Goal: Check status: Check status

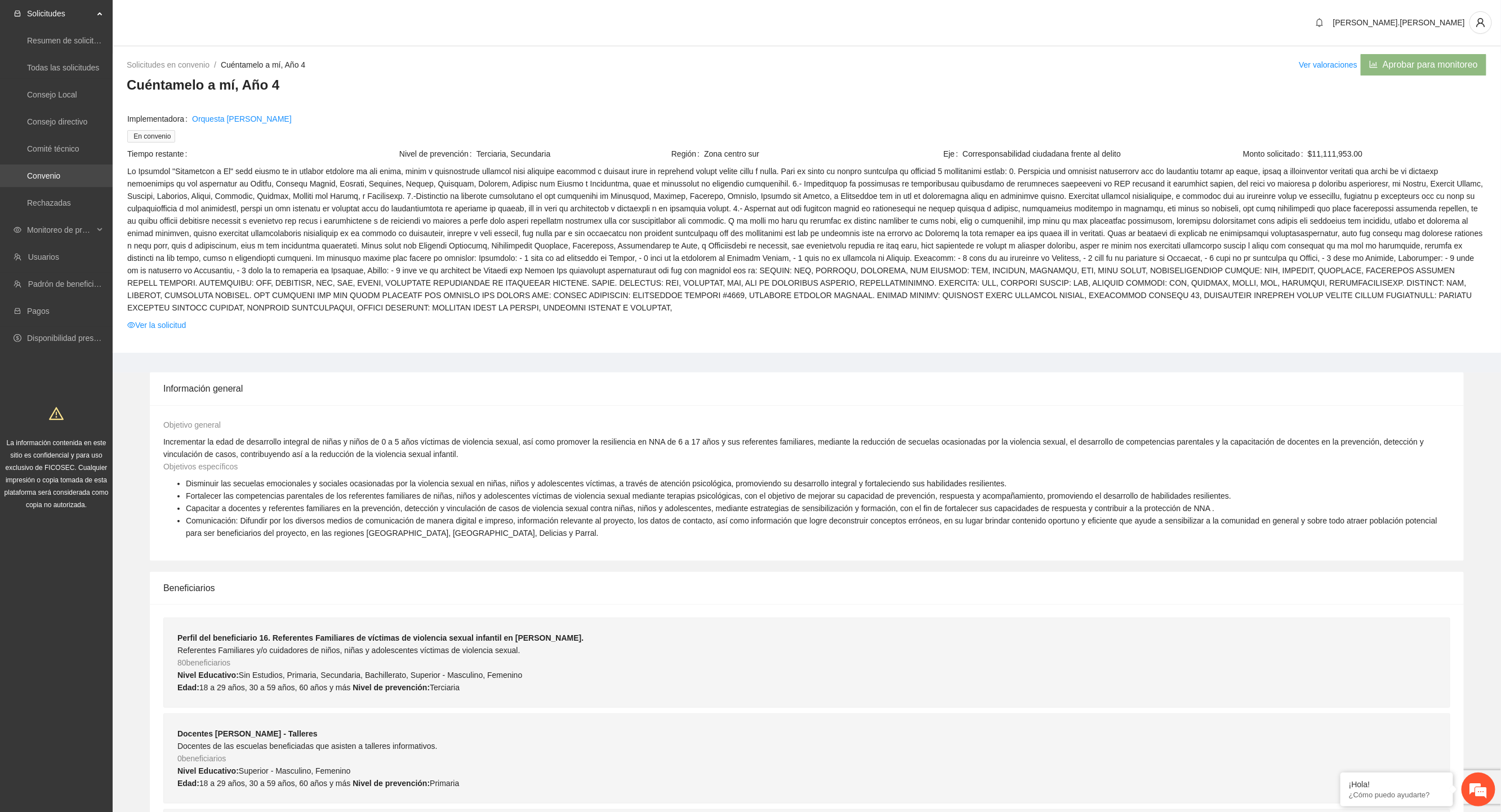
click at [27, 172] on link "Convenio" at bounding box center [43, 176] width 33 height 9
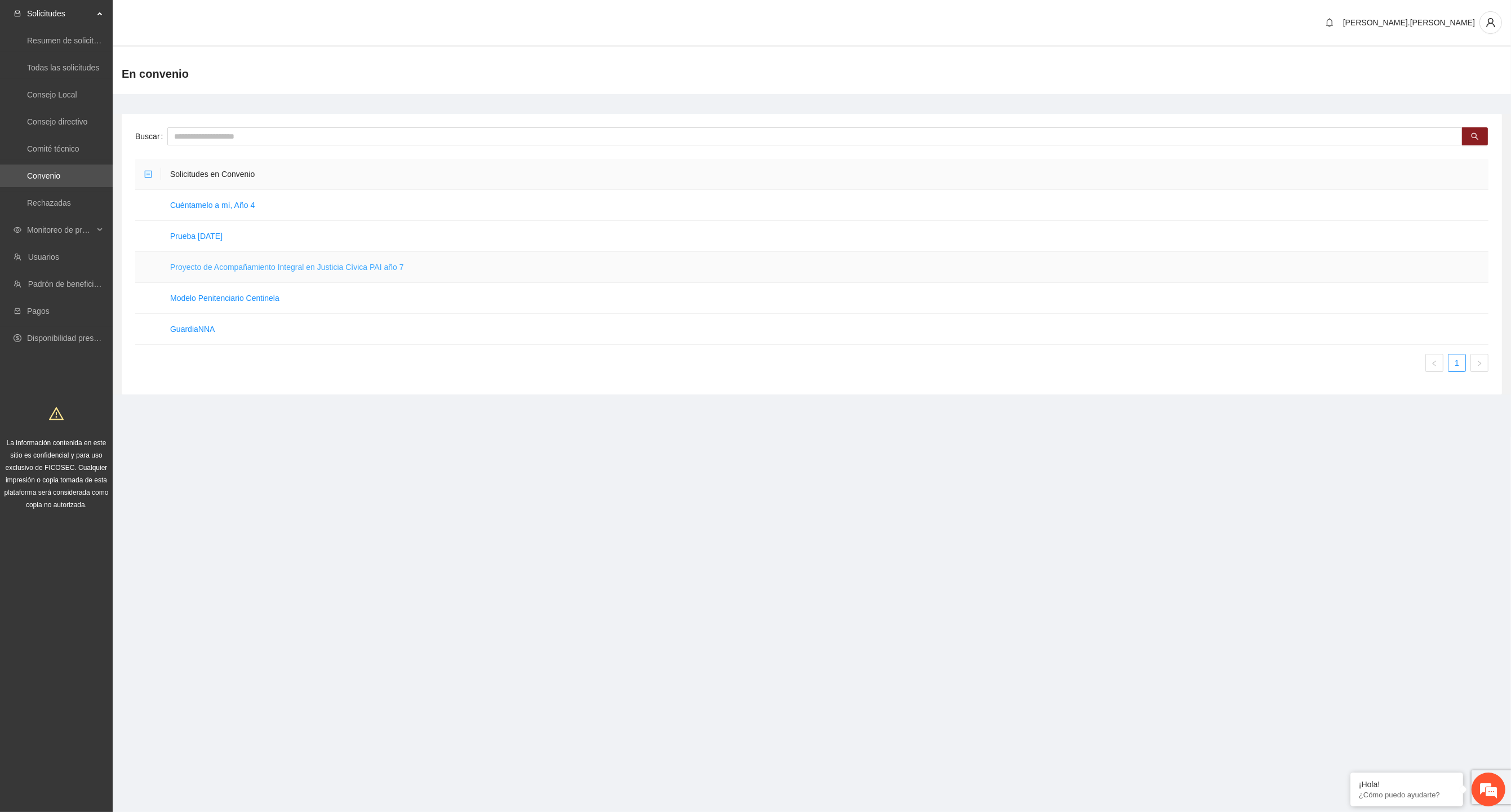
click at [201, 268] on link "Proyecto de Acompañamiento Integral en Justicia Cívica PAI año 7" at bounding box center [287, 267] width 233 height 9
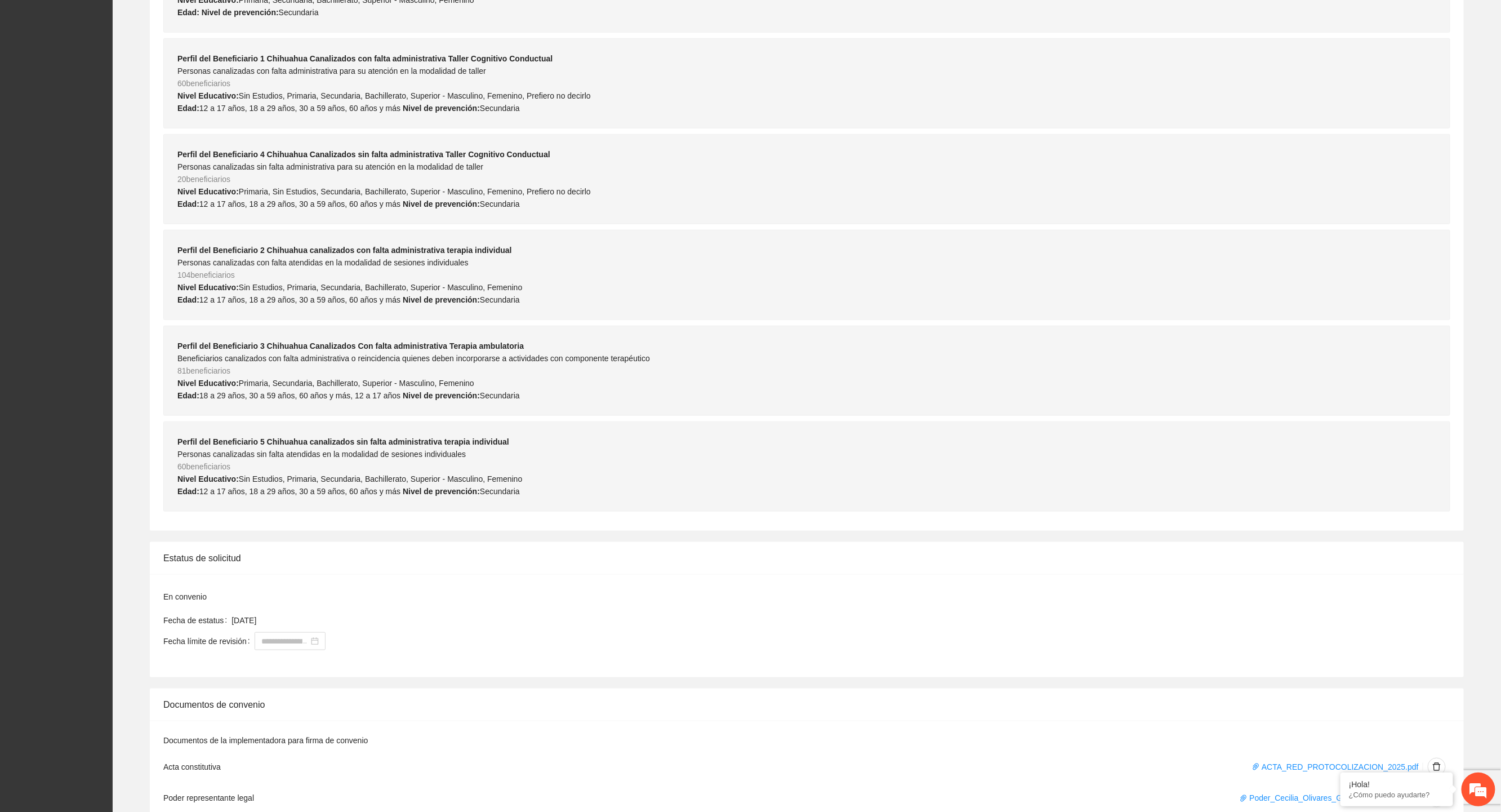
scroll to position [1104, 0]
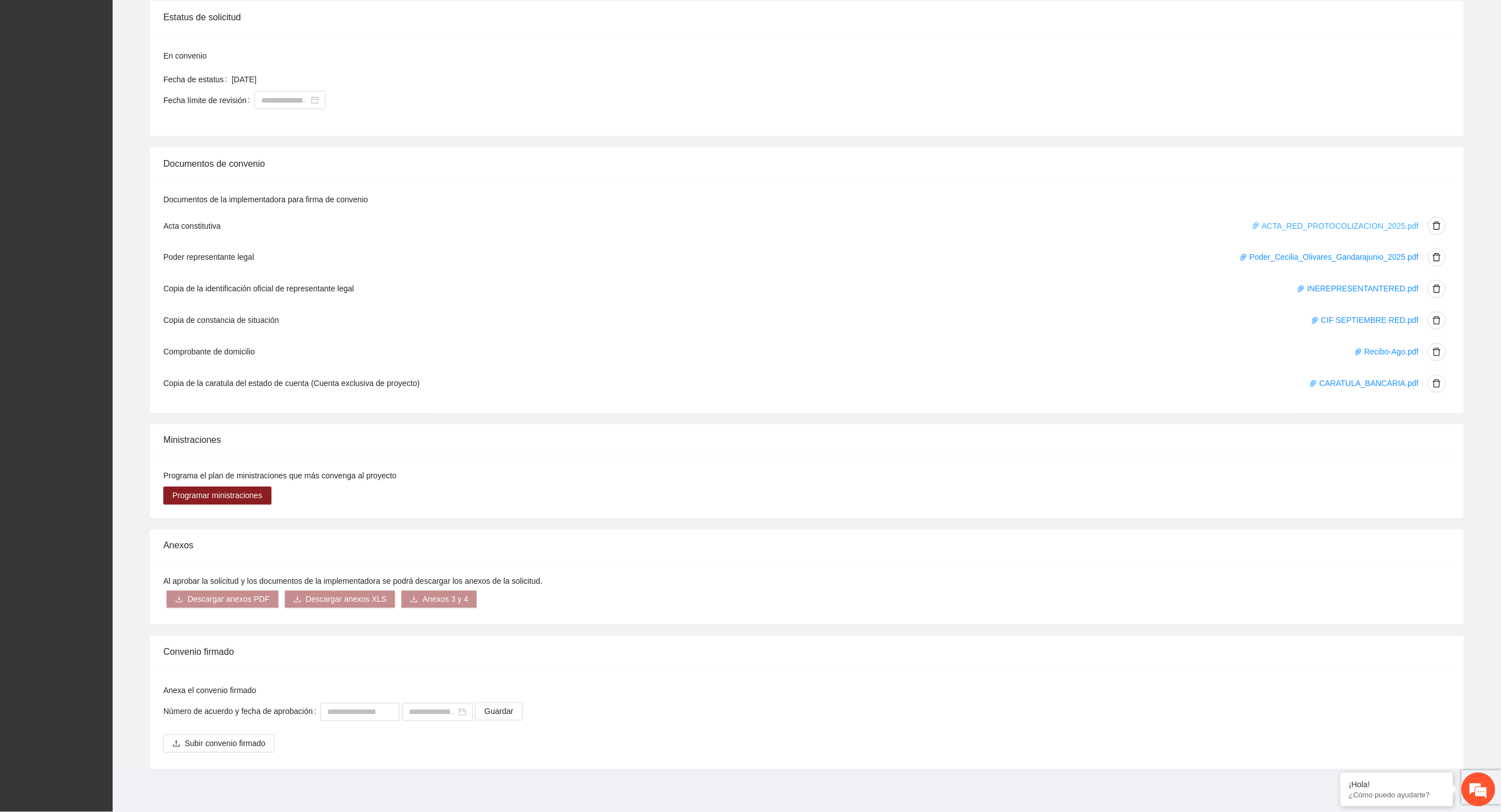
click at [1280, 228] on link "ACTA_RED_PROTOCOLIZACION_2025.pdf" at bounding box center [1335, 226] width 167 height 9
click at [1268, 255] on link "Poder_Cecilia_Olivares_Gandarajunio_2025.pdf" at bounding box center [1329, 257] width 179 height 9
click at [1366, 285] on link "INEREPRESENTANTERED.pdf" at bounding box center [1358, 289] width 122 height 9
click at [1380, 320] on link "CIF SEPTIEMBRE RED.pdf" at bounding box center [1365, 320] width 107 height 9
click at [1367, 355] on link "Recibo-Ago.pdf" at bounding box center [1386, 352] width 64 height 9
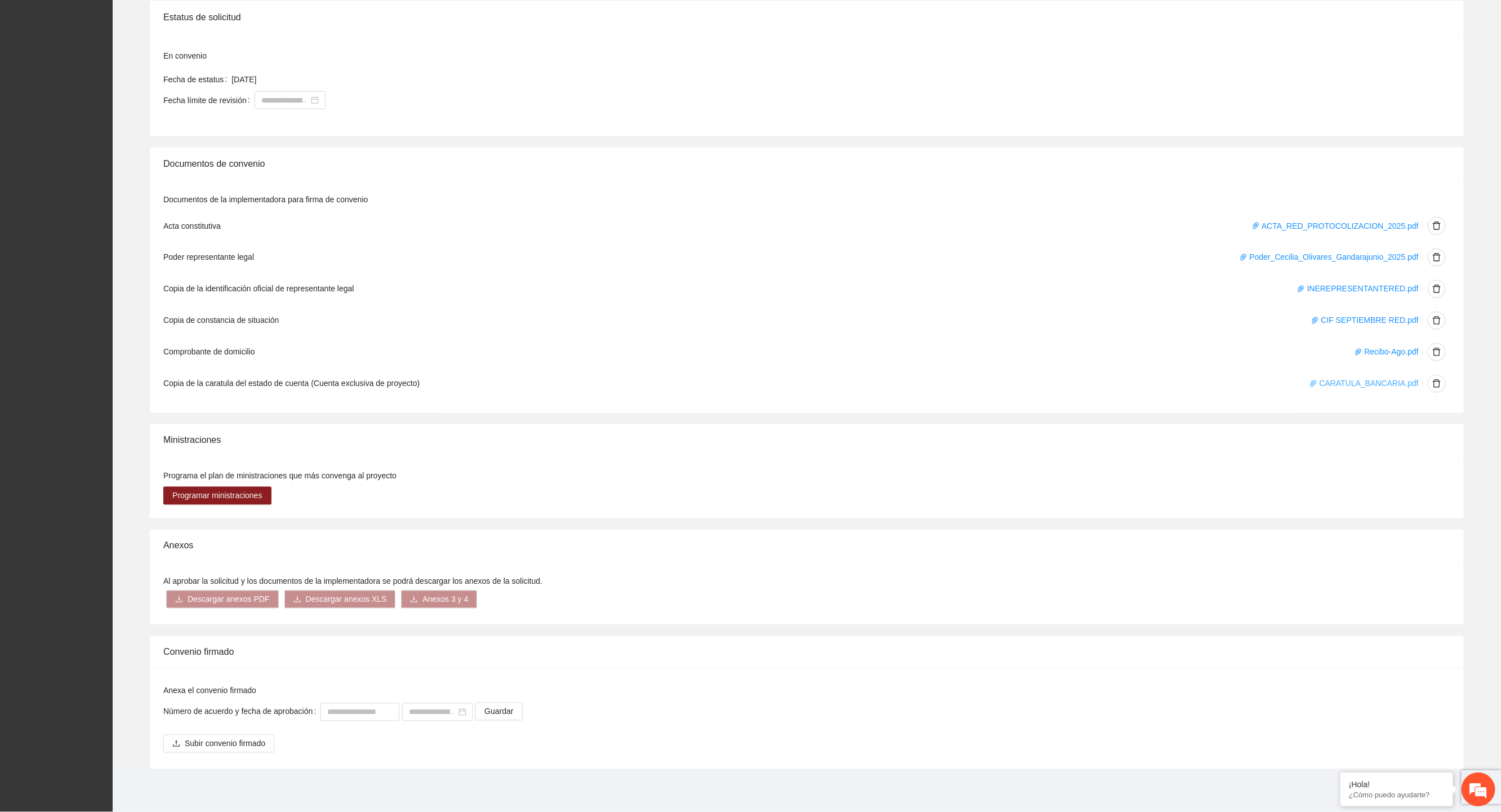
click at [1357, 385] on link "CARATULA_BANCARIA.pdf" at bounding box center [1364, 384] width 110 height 9
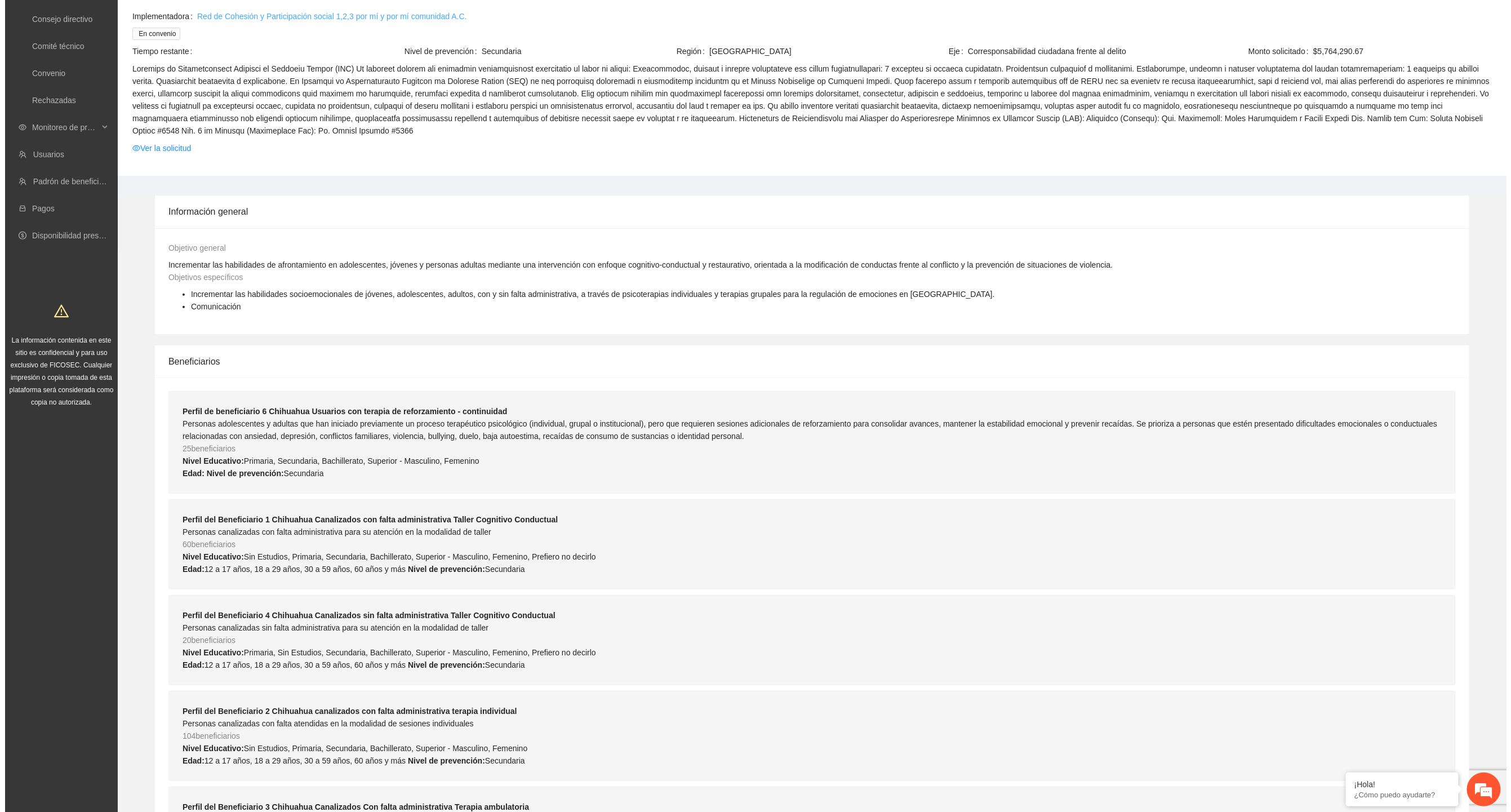
scroll to position [0, 0]
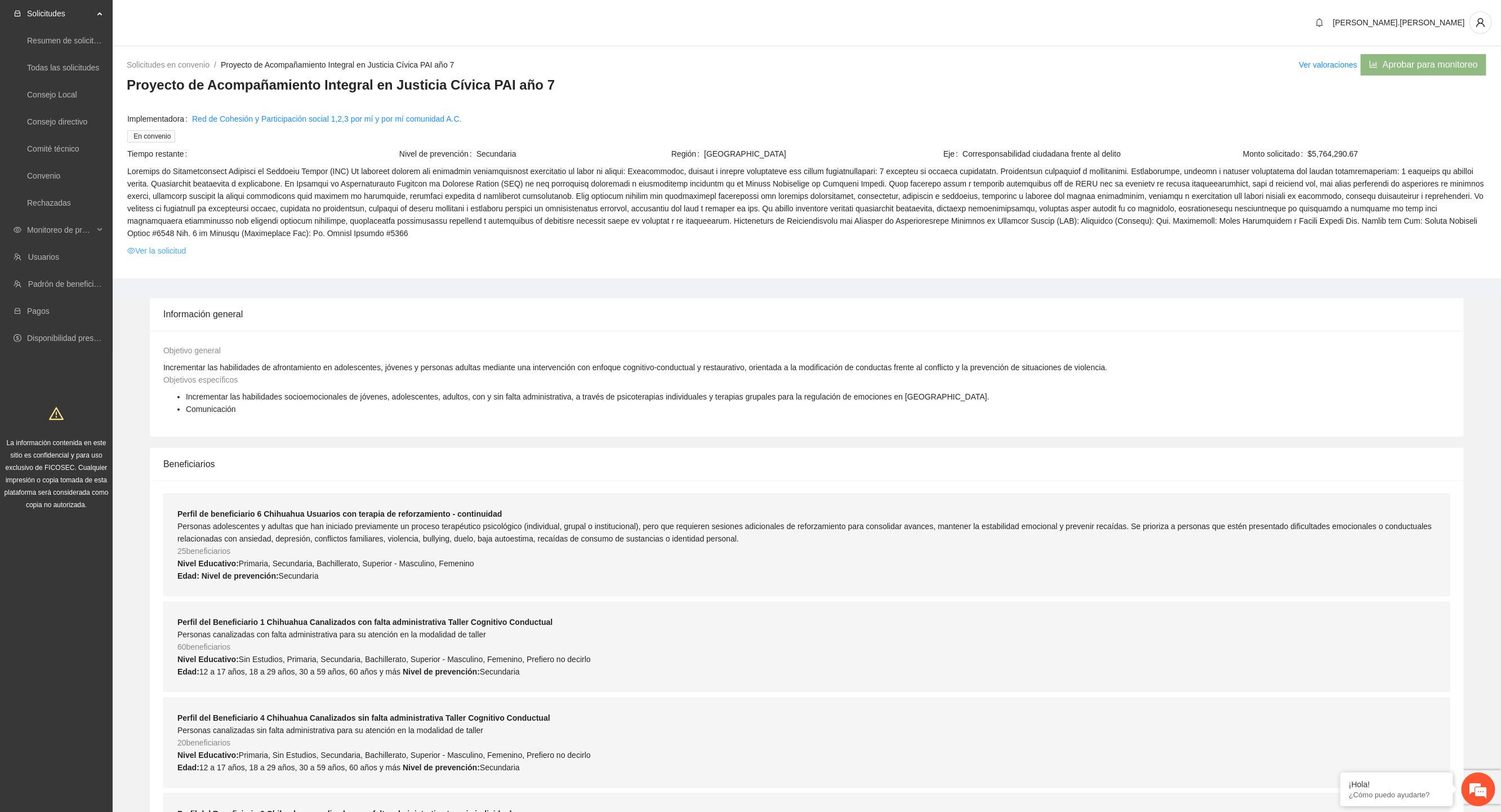
click at [164, 251] on link "Ver la solicitud" at bounding box center [157, 250] width 58 height 12
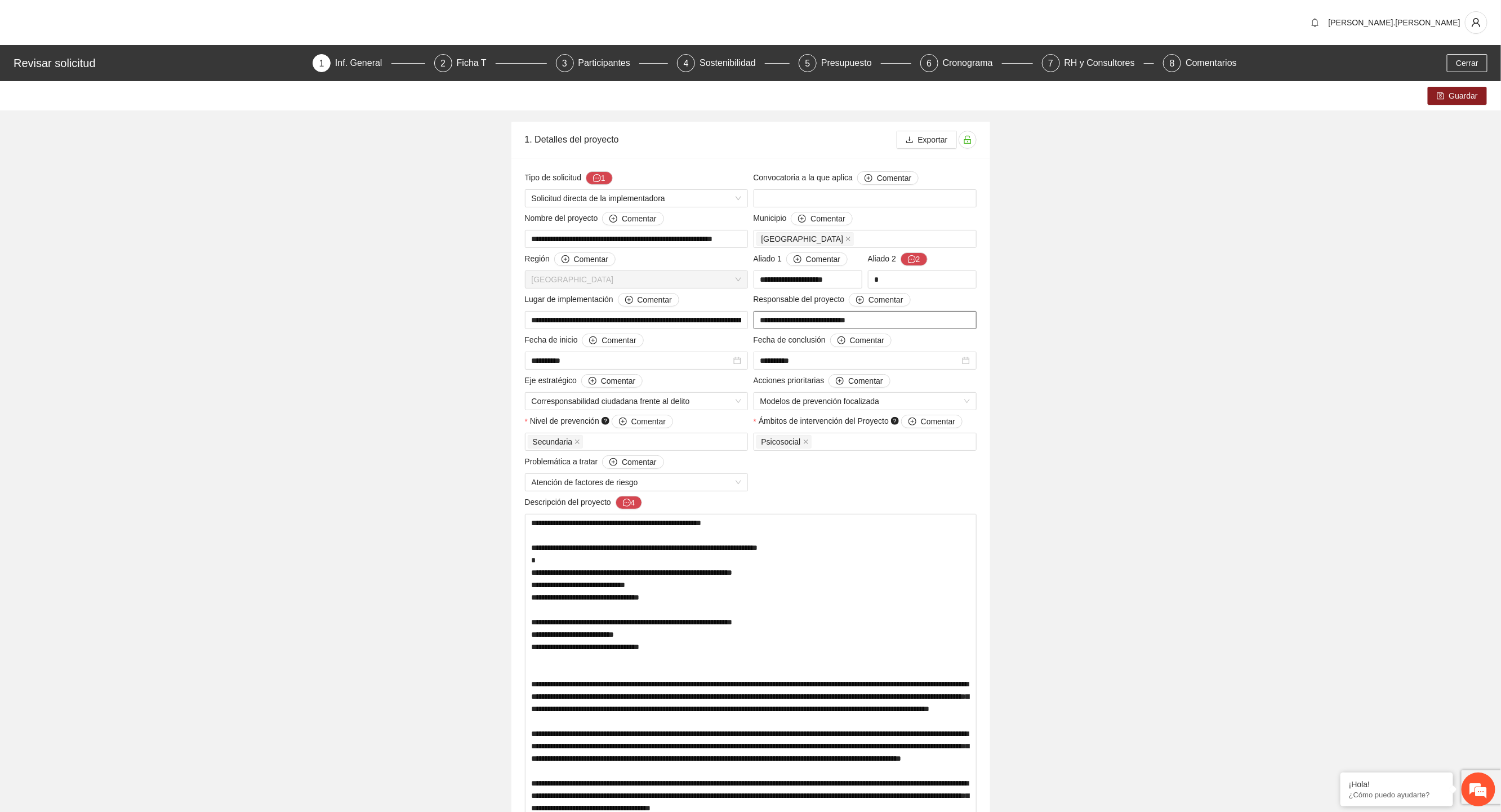
drag, startPoint x: 880, startPoint y: 322, endPoint x: 678, endPoint y: 305, distance: 202.7
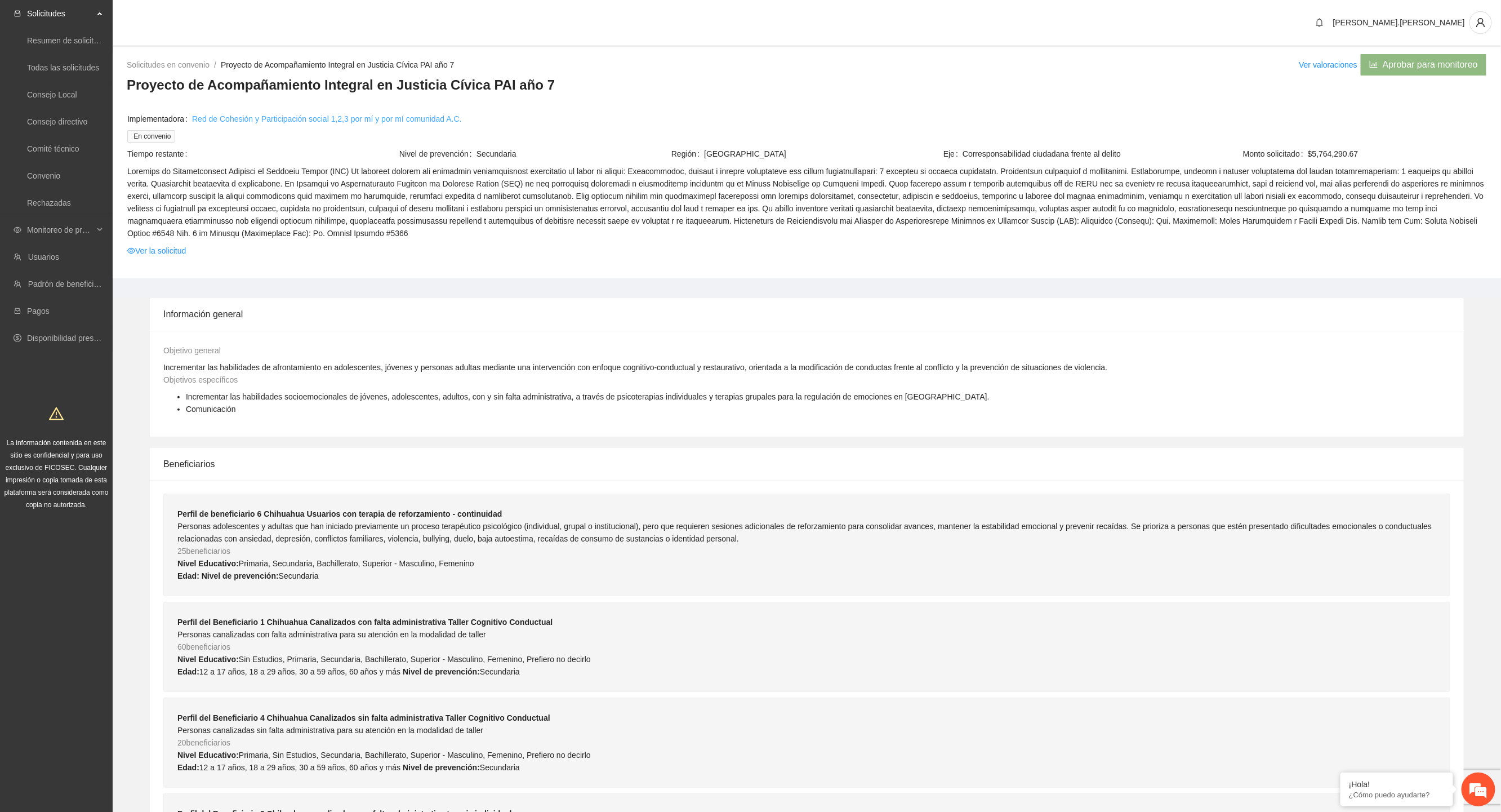
click at [283, 115] on link "Red de Cohesión y Participación social 1,2,3 por mí y por mí comunidad A.C." at bounding box center [327, 118] width 270 height 12
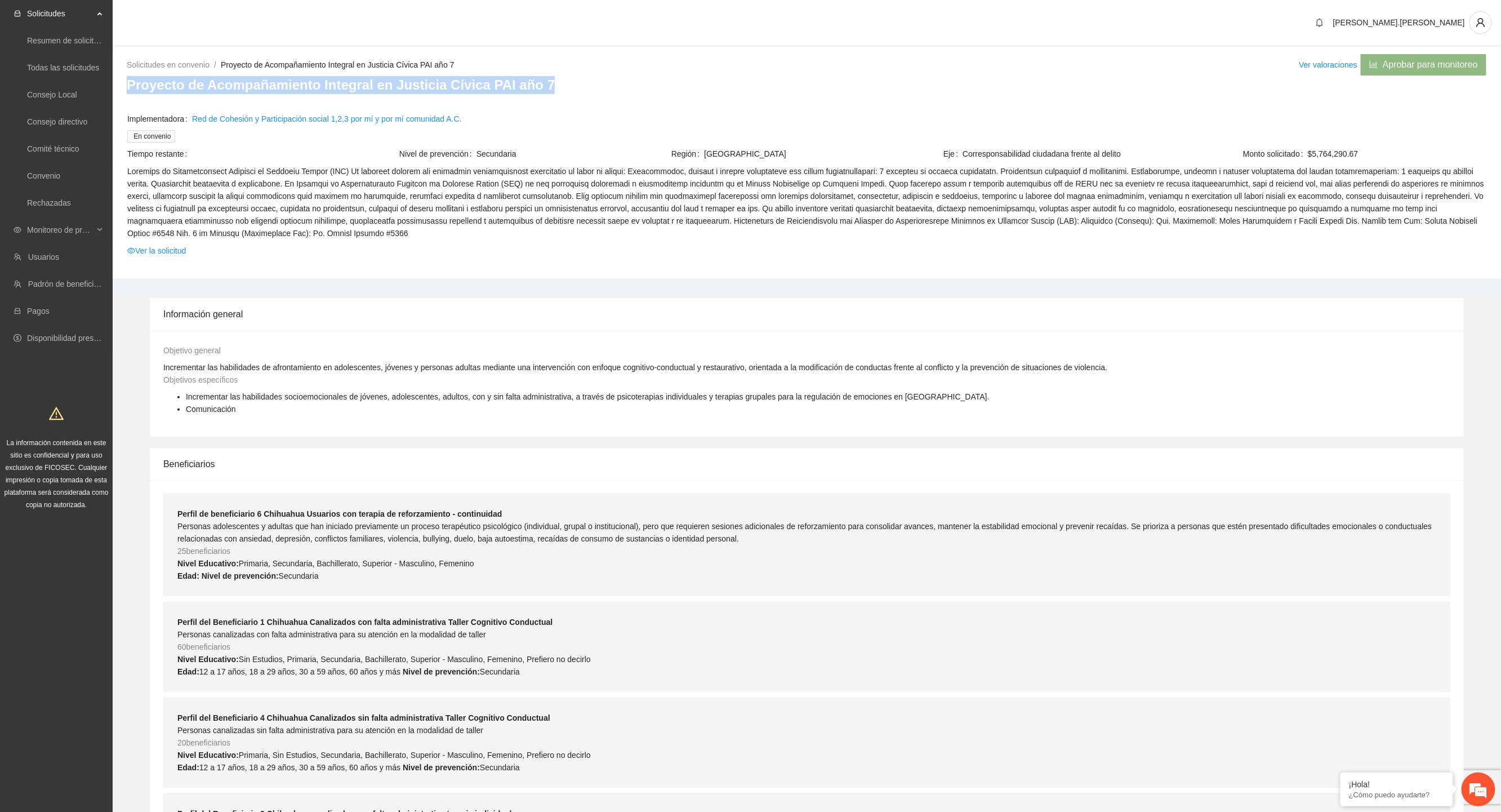
drag, startPoint x: 561, startPoint y: 85, endPoint x: 115, endPoint y: 83, distance: 446.0
click at [115, 83] on div "Solicitudes en convenio / Proyecto de Acompañamiento Integral en Justicia Cívic…" at bounding box center [806, 166] width 1389 height 225
copy h3 "Proyecto de Acompañamiento Integral en Justicia Cívica PAI año 7"
click at [57, 172] on link "Convenio" at bounding box center [43, 176] width 33 height 9
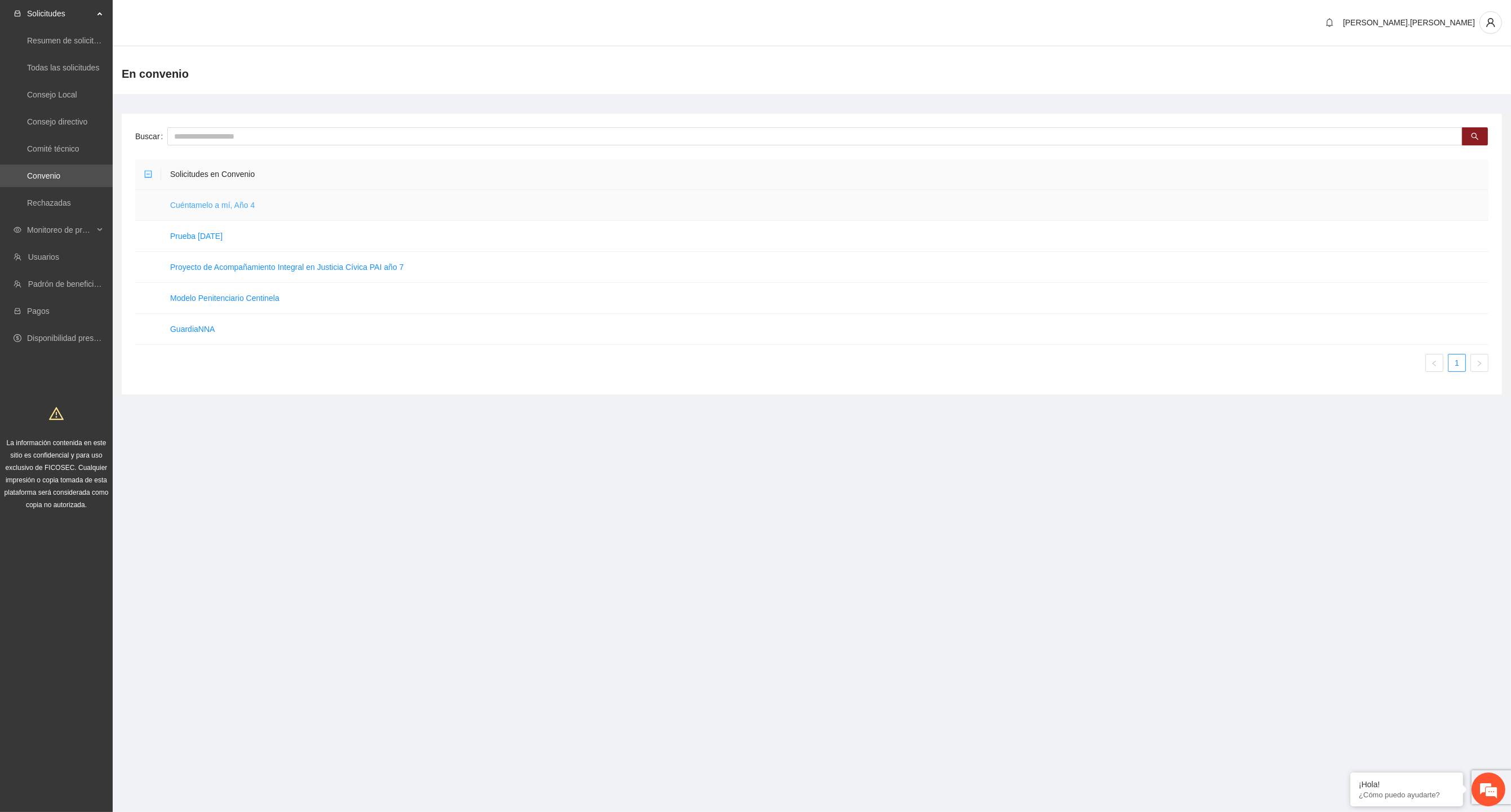
click at [215, 204] on link "Cuéntamelo a mí, Año 4" at bounding box center [212, 205] width 85 height 9
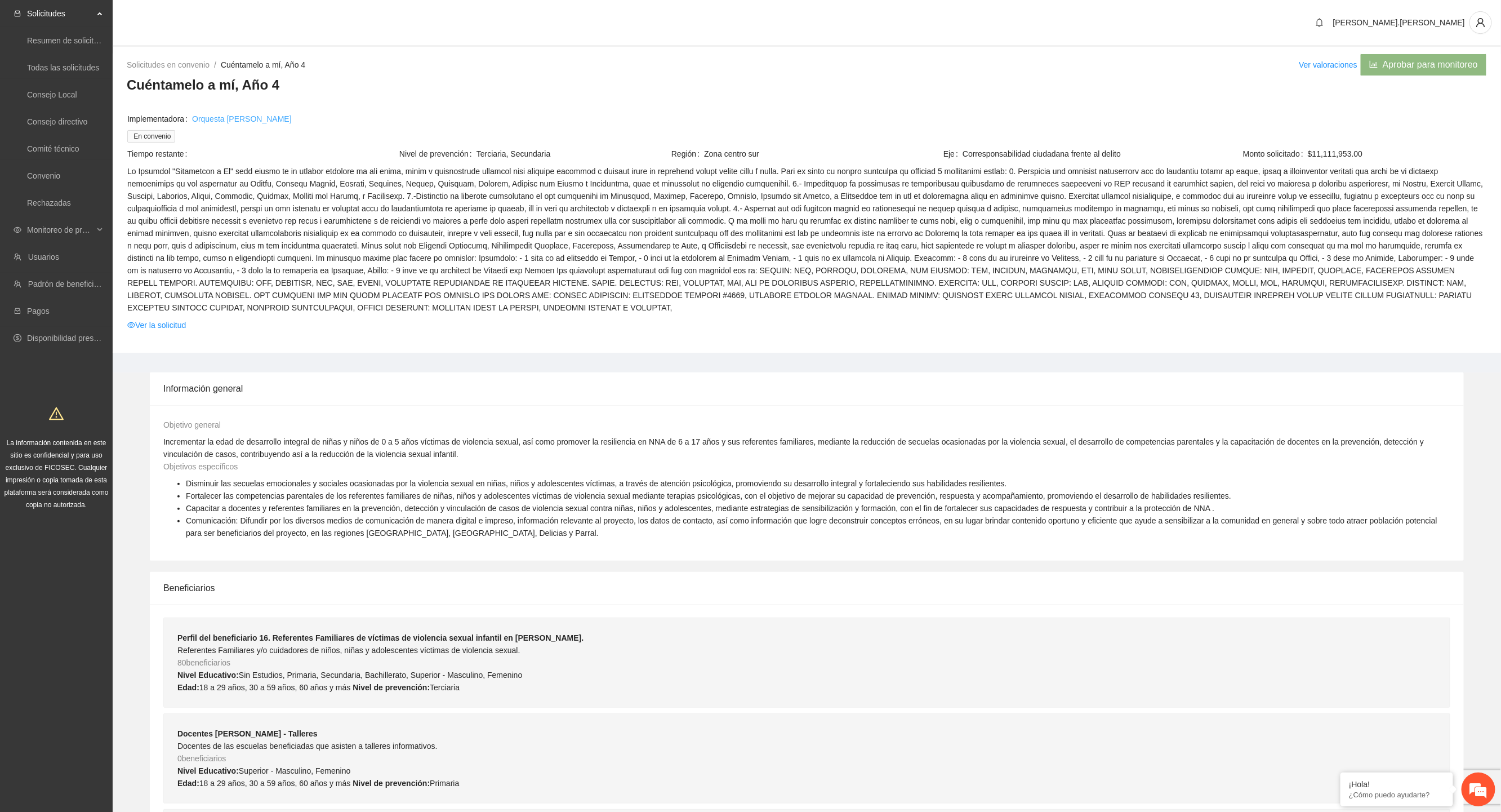
click at [228, 113] on link "Orquesta [PERSON_NAME]" at bounding box center [242, 118] width 100 height 12
